Goal: Task Accomplishment & Management: Use online tool/utility

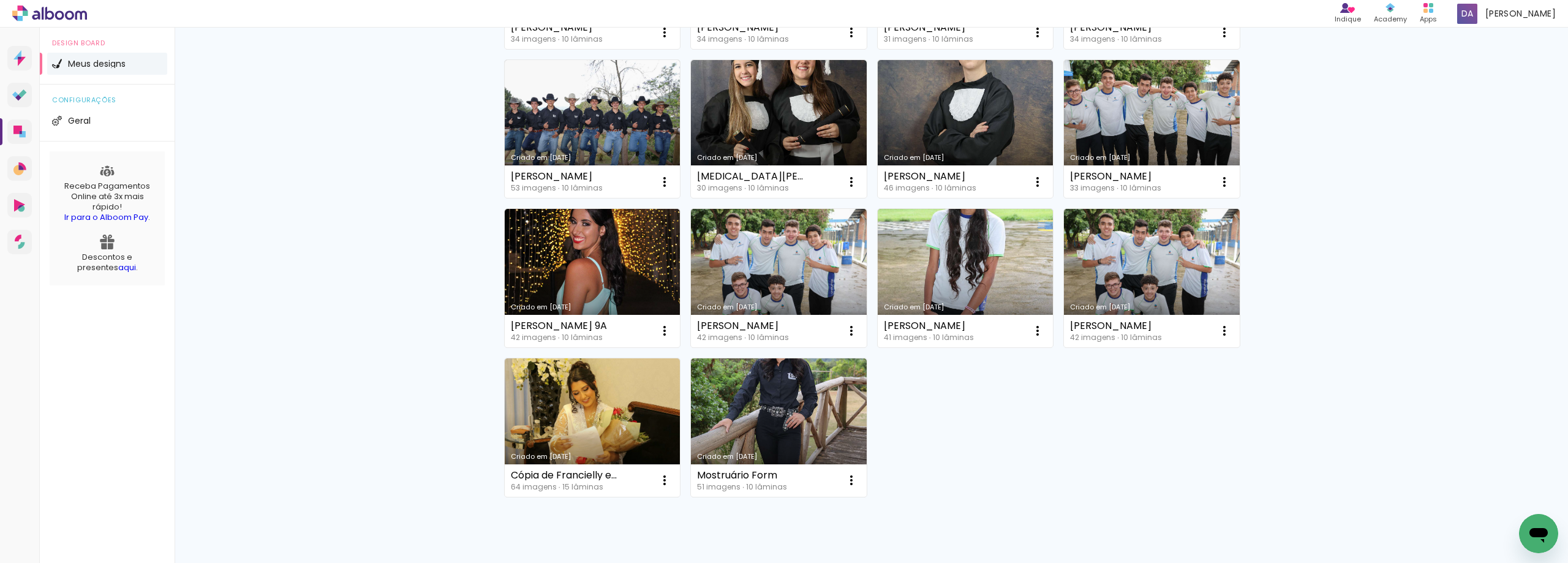
scroll to position [555, 0]
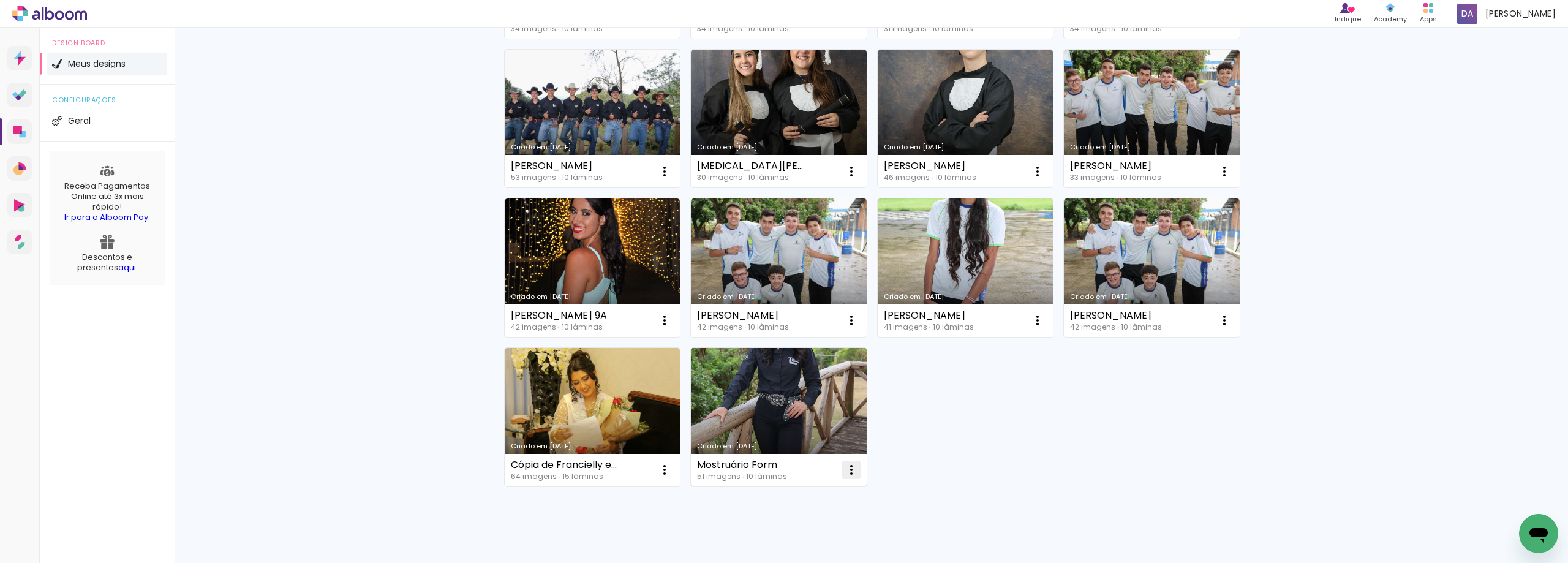
click at [849, 469] on iron-icon at bounding box center [852, 470] width 15 height 15
click at [794, 410] on link "Criado em [DATE]" at bounding box center [779, 416] width 176 height 138
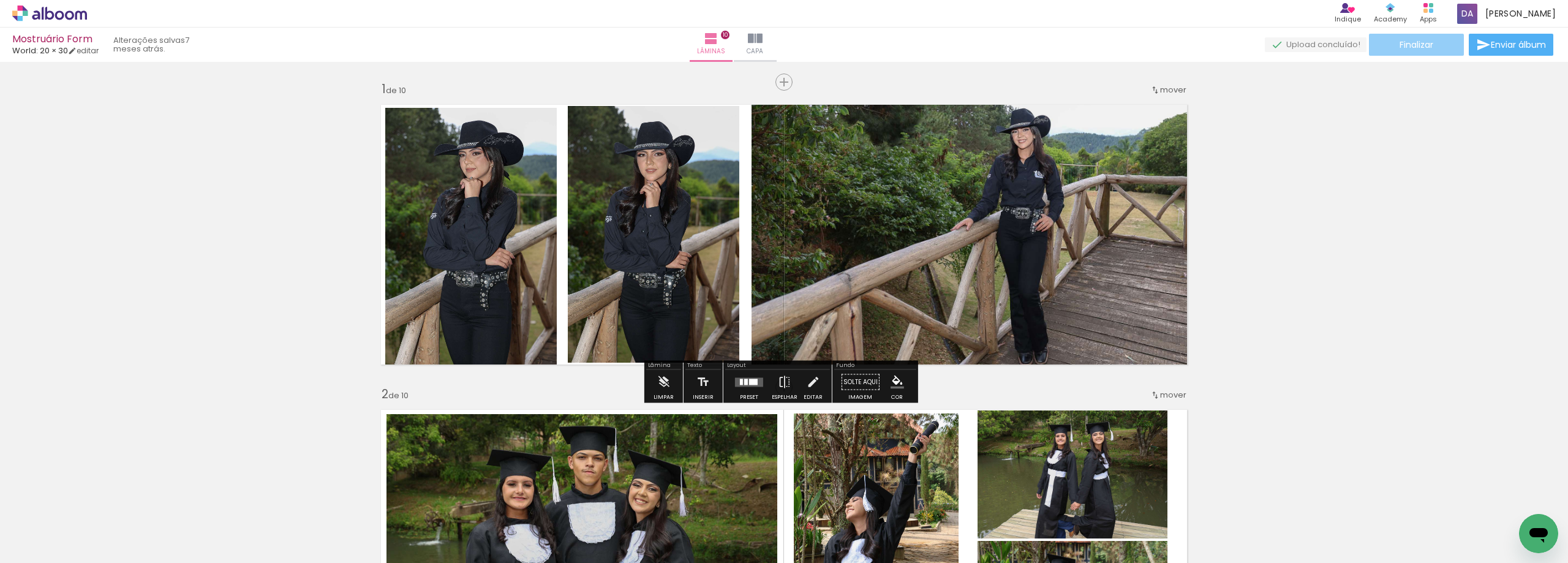
click at [1414, 43] on span "Finalizar" at bounding box center [1416, 45] width 34 height 8
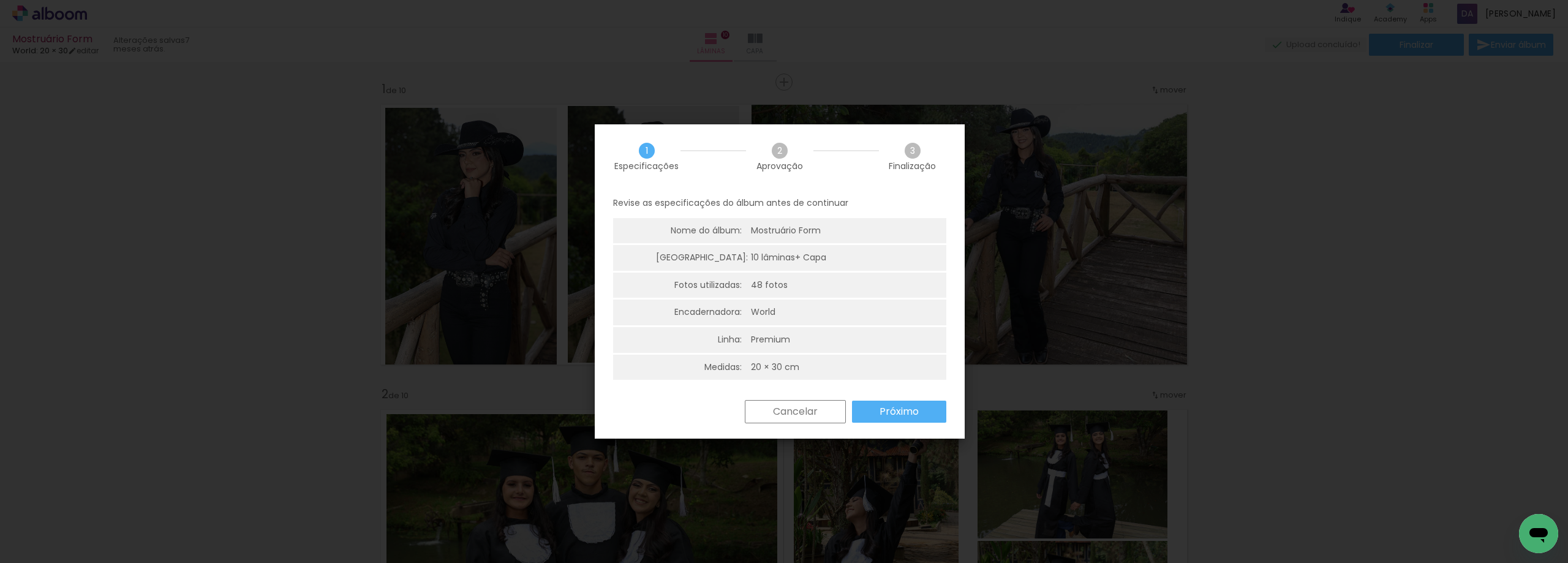
click at [0, 0] on slot "Próximo" at bounding box center [0, 0] width 0 height 0
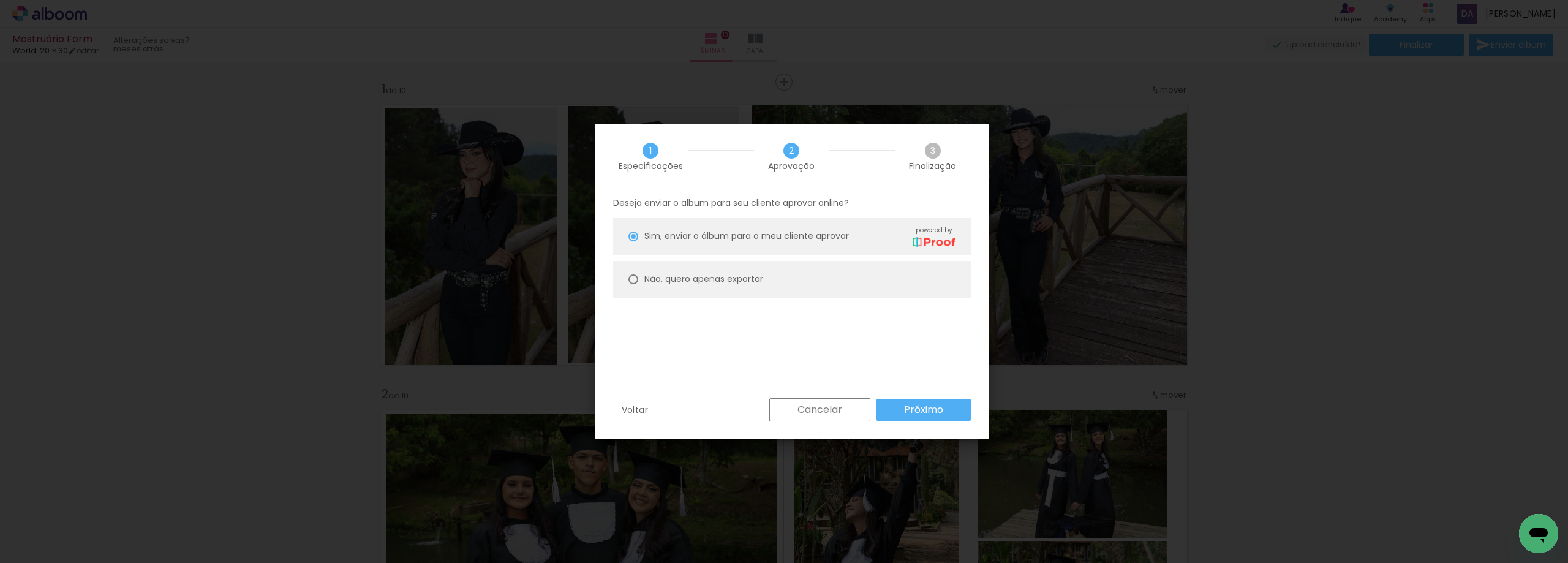
click at [0, 0] on slot "Próximo" at bounding box center [0, 0] width 0 height 0
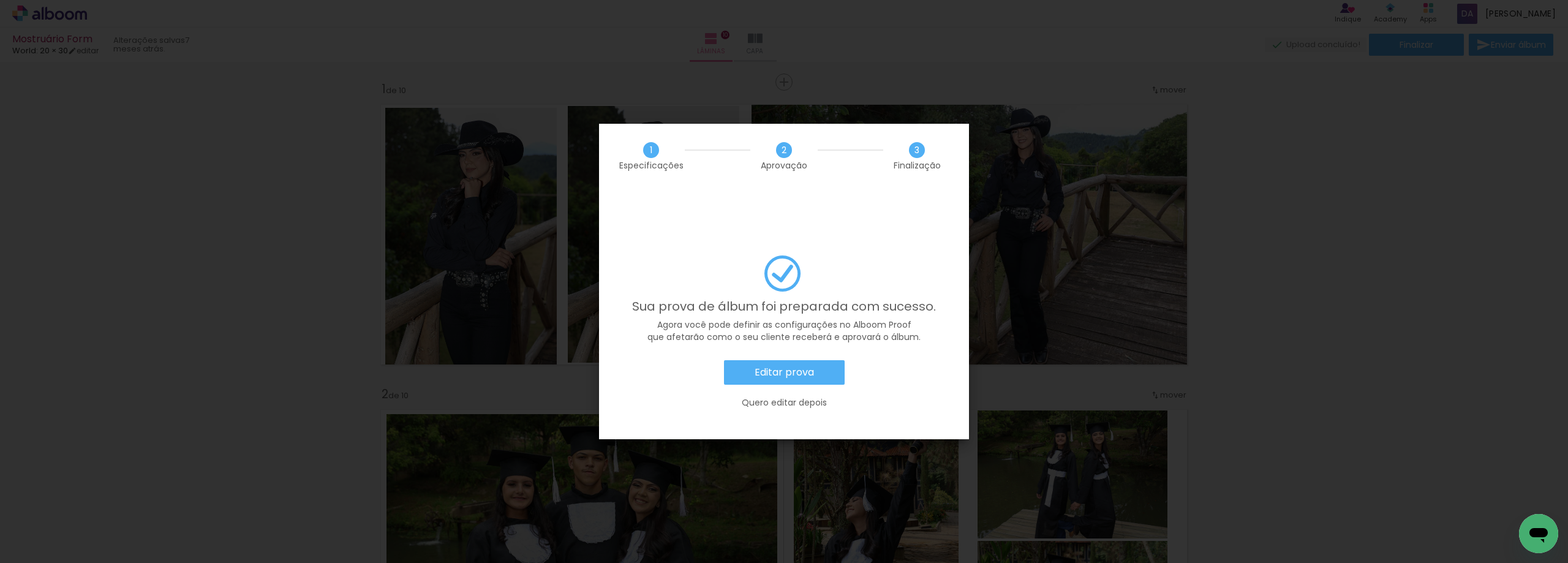
click at [0, 0] on slot "Quero editar depois" at bounding box center [0, 0] width 0 height 0
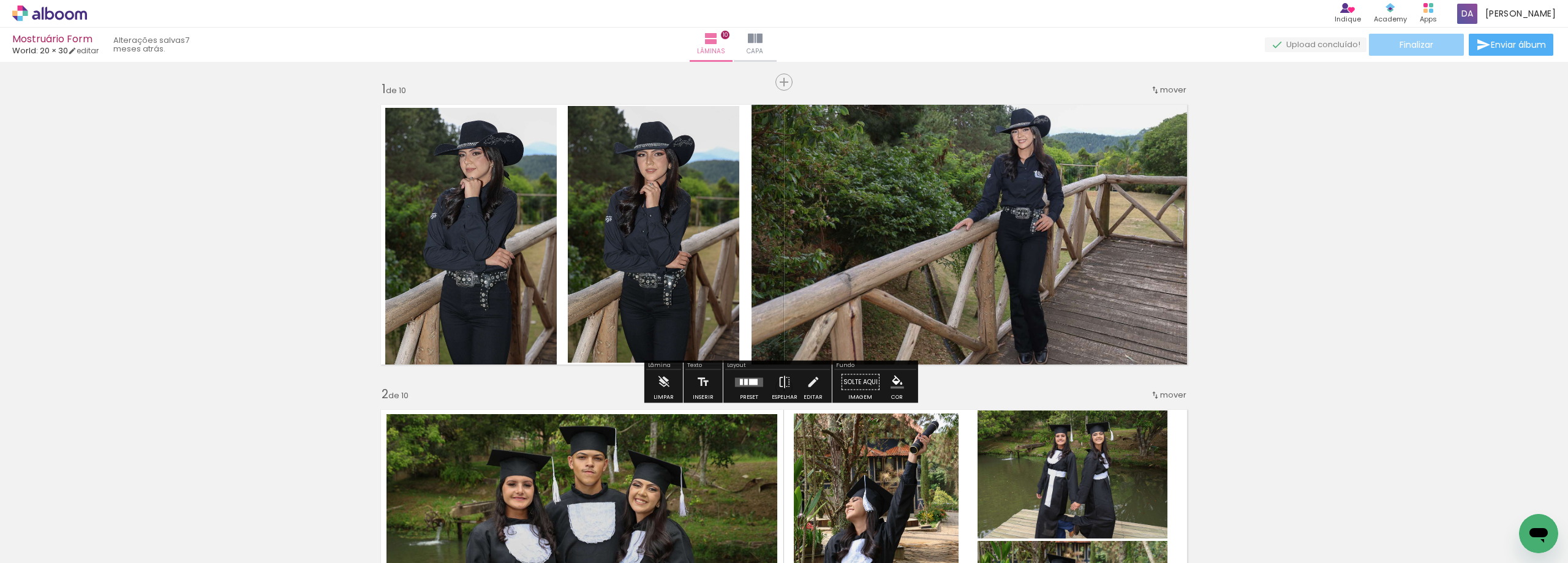
click at [1426, 46] on span "Finalizar" at bounding box center [1416, 45] width 34 height 8
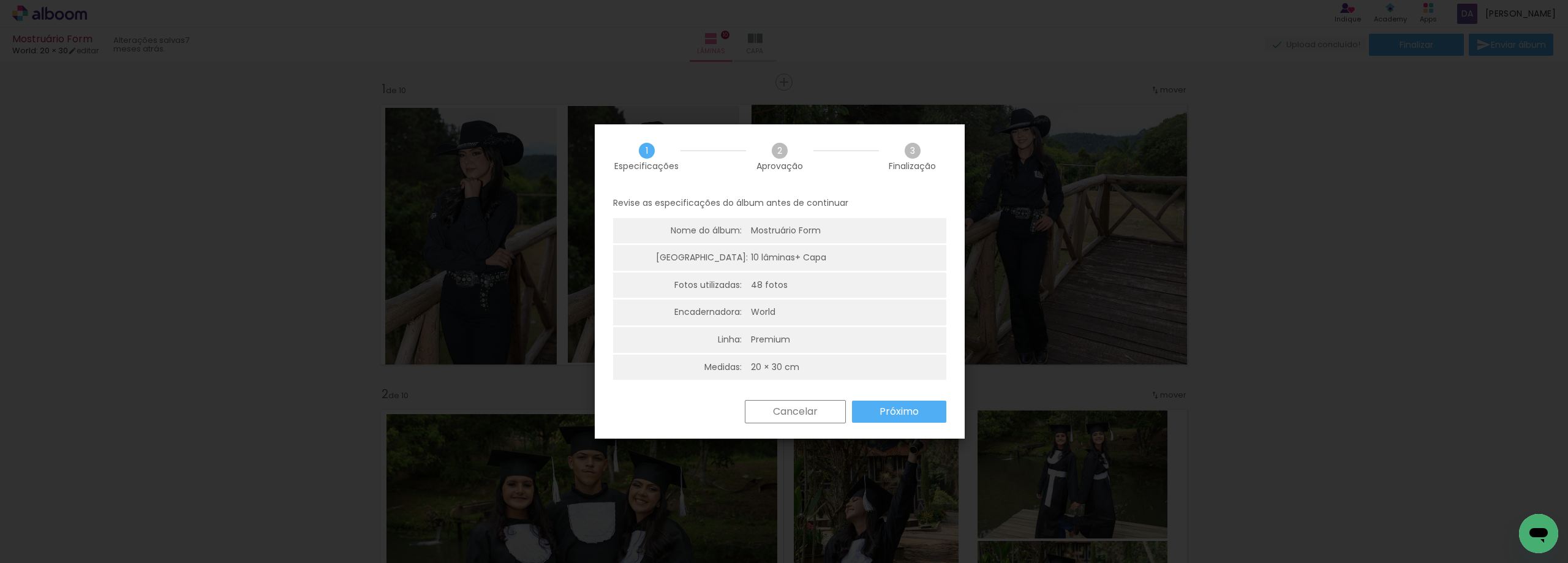
click at [0, 0] on slot "Próximo" at bounding box center [0, 0] width 0 height 0
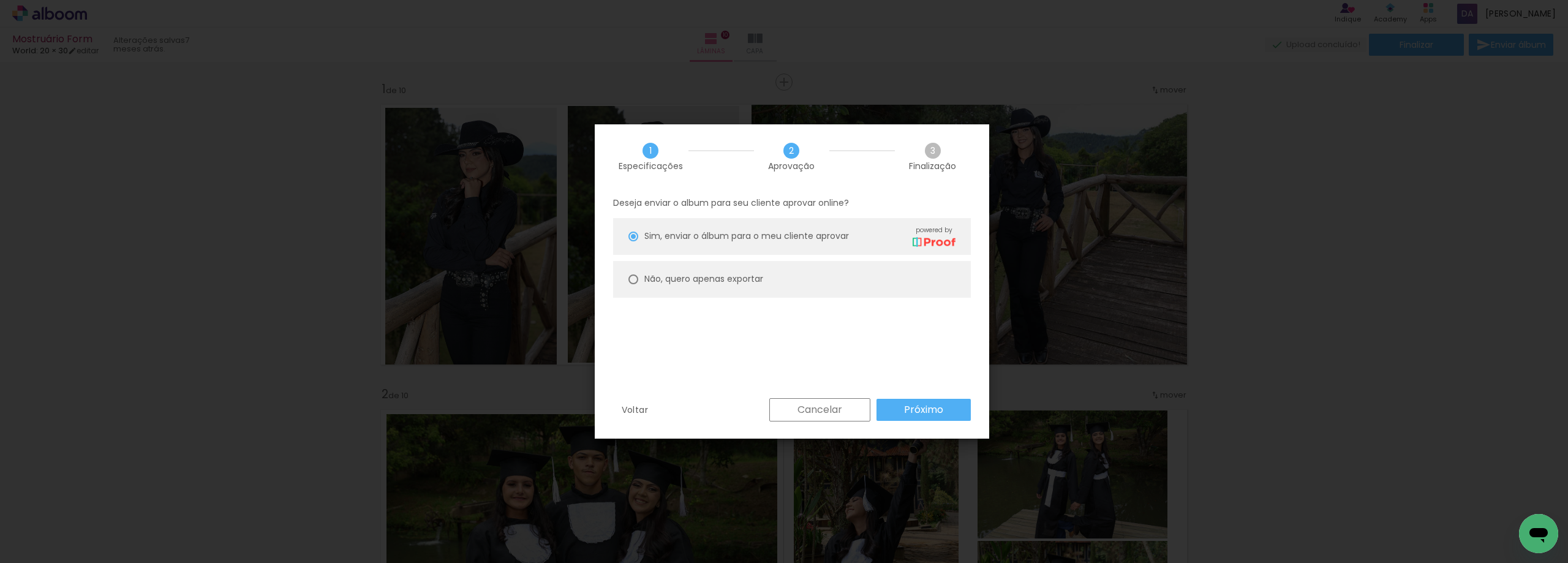
click at [0, 0] on slot "Não, quero apenas exportar" at bounding box center [0, 0] width 0 height 0
type paper-radio-button "on"
click at [0, 0] on slot "Próximo" at bounding box center [0, 0] width 0 height 0
type input "Alta, 300 DPI"
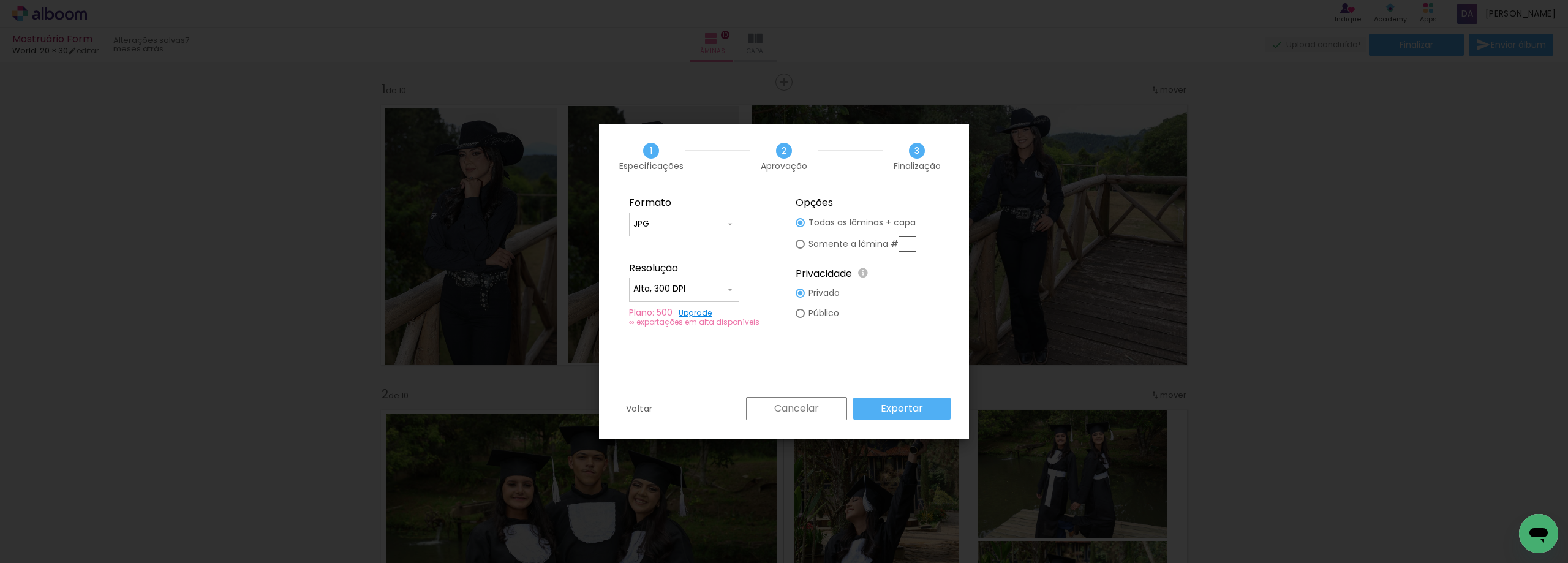
click at [940, 402] on paper-button "Exportar" at bounding box center [902, 408] width 98 height 22
